Goal: Consume media (video, audio)

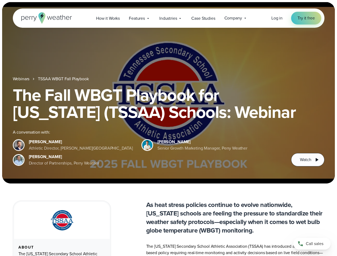
click at [168, 128] on div "The Fall WBGT Playbook for [US_STATE] (TSSAA) Schools: Webinar A conversation w…" at bounding box center [169, 126] width 312 height 80
click at [168, 18] on span "Industries" at bounding box center [168, 18] width 18 height 6
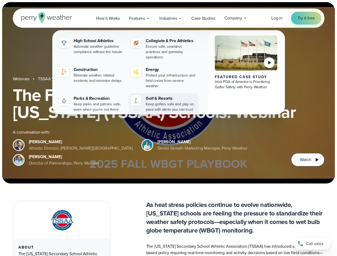
click at [168, 95] on div "Golf & Resorts" at bounding box center [171, 98] width 51 height 6
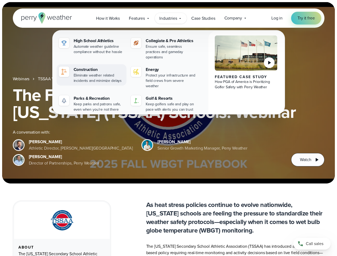
click at [64, 79] on link "Construction Eliminate weather related incidents and minimize delays" at bounding box center [92, 74] width 70 height 21
click at [308, 160] on span "Watch" at bounding box center [305, 160] width 11 height 6
